Goal: Information Seeking & Learning: Learn about a topic

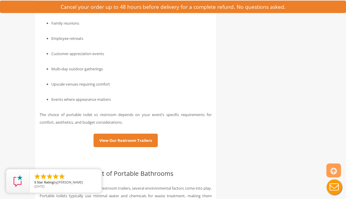
scroll to position [2522, 0]
click at [129, 145] on link "View Our Restroom Trailers" at bounding box center [125, 140] width 64 height 13
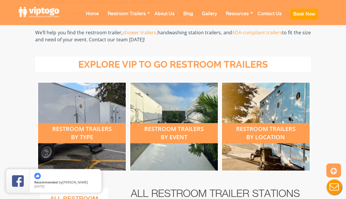
scroll to position [177, 0]
click at [91, 124] on div "restroom trailers by type" at bounding box center [82, 133] width 88 height 20
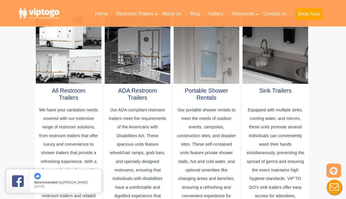
scroll to position [374, 0]
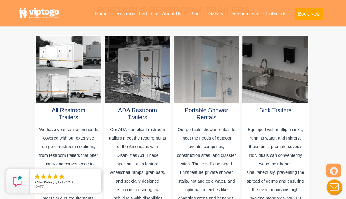
scroll to position [354, 0]
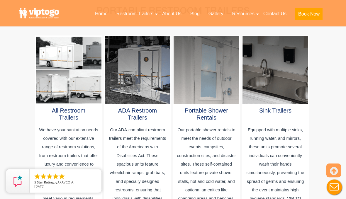
click at [77, 64] on div at bounding box center [68, 70] width 65 height 67
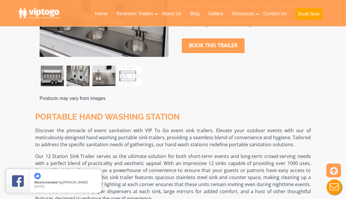
scroll to position [276, 0]
click at [294, 164] on p "Our 12 Station Sink Trailer serves as the ultimate solution for both short-term…" at bounding box center [172, 177] width 275 height 49
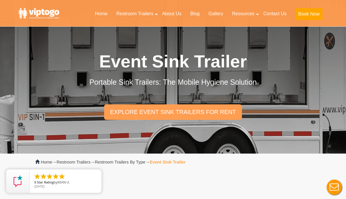
scroll to position [0, 0]
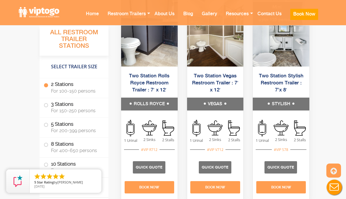
scroll to position [441, 0]
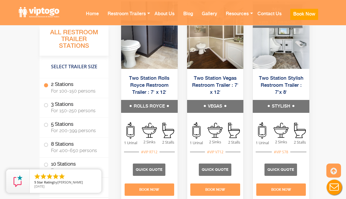
click at [157, 86] on link "Two Station Rolls Royce Restroom Trailer : 7′ x 12′" at bounding box center [149, 85] width 40 height 19
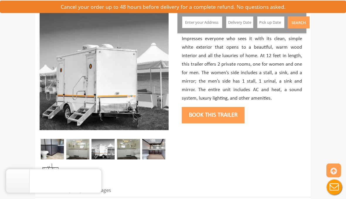
scroll to position [73, 0]
click at [84, 147] on img at bounding box center [77, 149] width 23 height 20
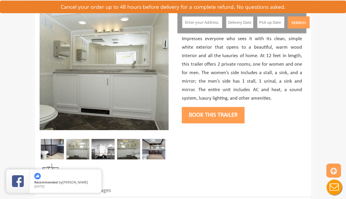
click at [103, 149] on img at bounding box center [102, 149] width 23 height 20
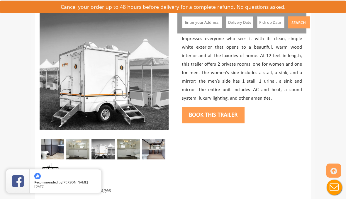
click at [133, 152] on img at bounding box center [128, 149] width 23 height 20
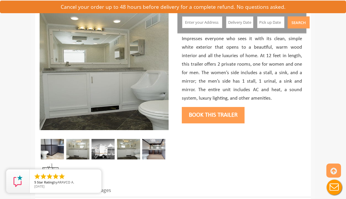
click at [165, 146] on img at bounding box center [153, 149] width 23 height 20
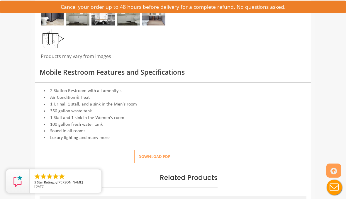
scroll to position [207, 0]
